Goal: Check status: Check status

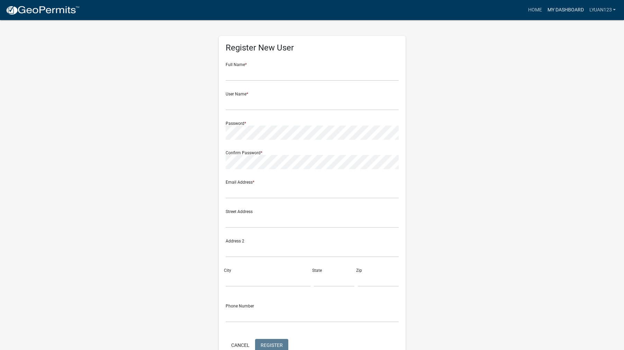
click at [567, 10] on link "My Dashboard" at bounding box center [566, 9] width 42 height 13
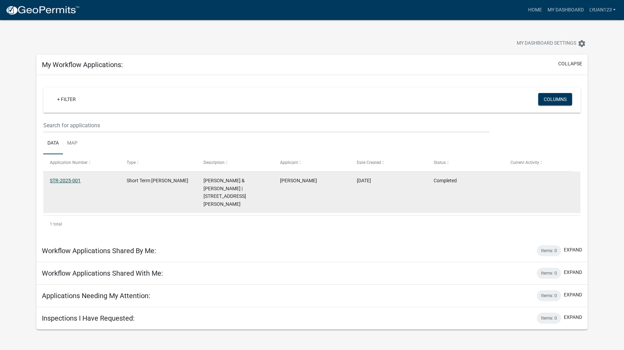
click at [67, 178] on link "STR-2025-001" at bounding box center [65, 181] width 31 height 6
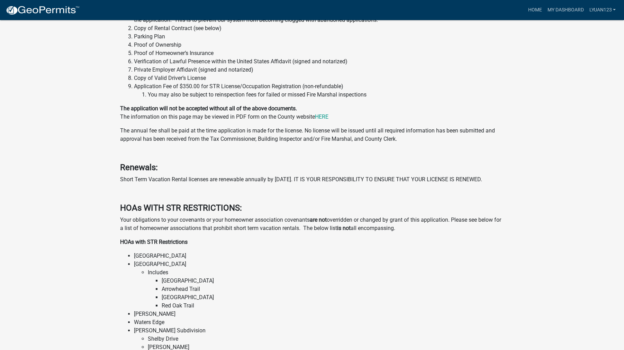
scroll to position [289, 0]
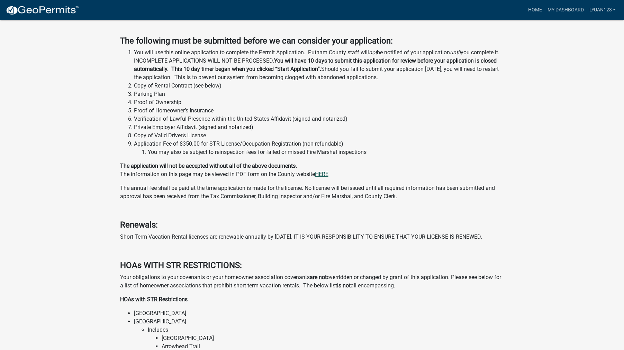
click at [326, 175] on link "HERE" at bounding box center [322, 174] width 14 height 7
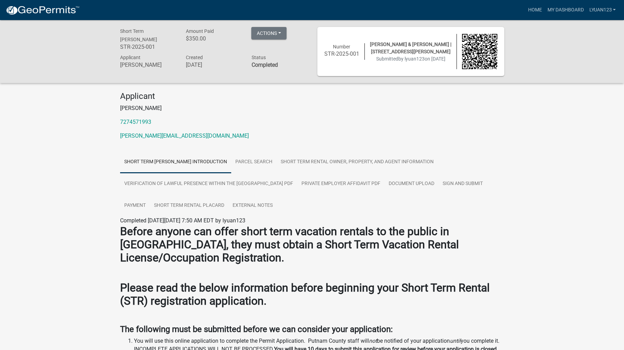
scroll to position [0, 0]
drag, startPoint x: 156, startPoint y: 45, endPoint x: 116, endPoint y: 45, distance: 39.8
click at [116, 45] on div "Short Term [PERSON_NAME] STR-2025-001" at bounding box center [148, 40] width 66 height 26
copy h6 "STR-2025-001"
